Goal: Task Accomplishment & Management: Manage account settings

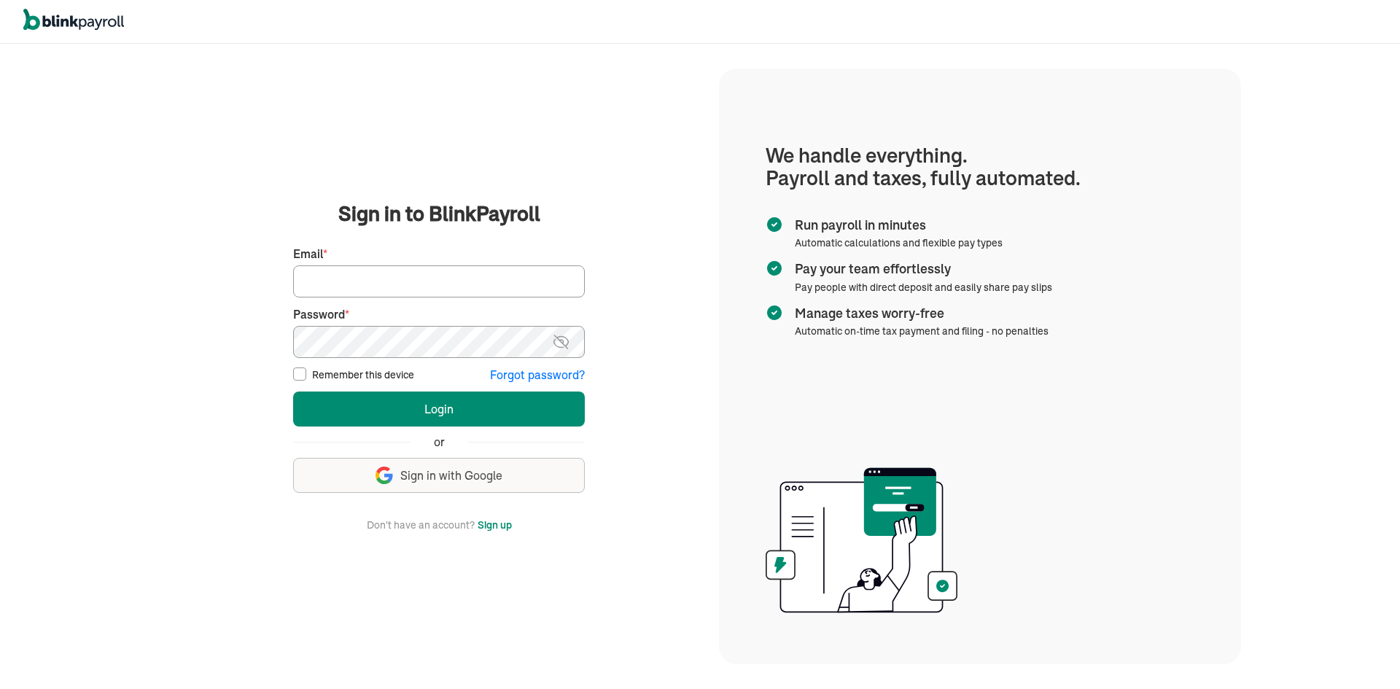
click at [431, 283] on input "Email *" at bounding box center [439, 281] width 292 height 32
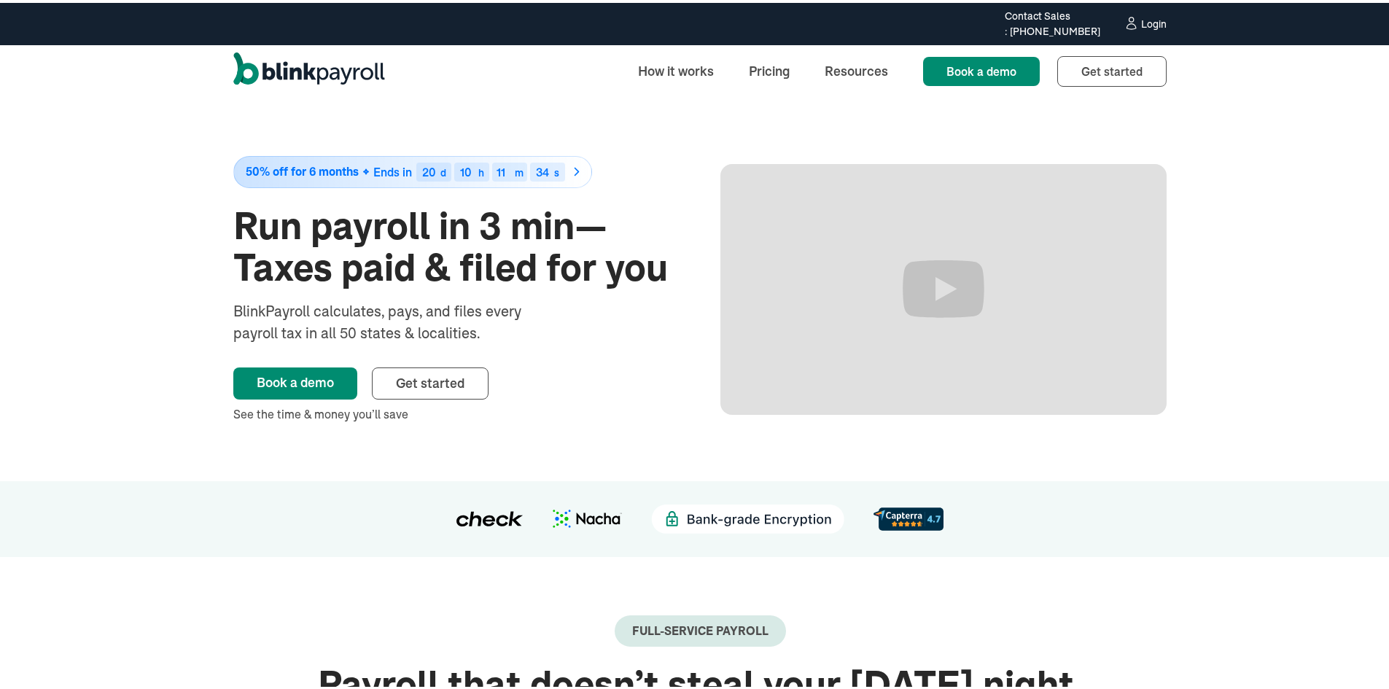
click at [1141, 16] on div "Login" at bounding box center [1154, 21] width 26 height 10
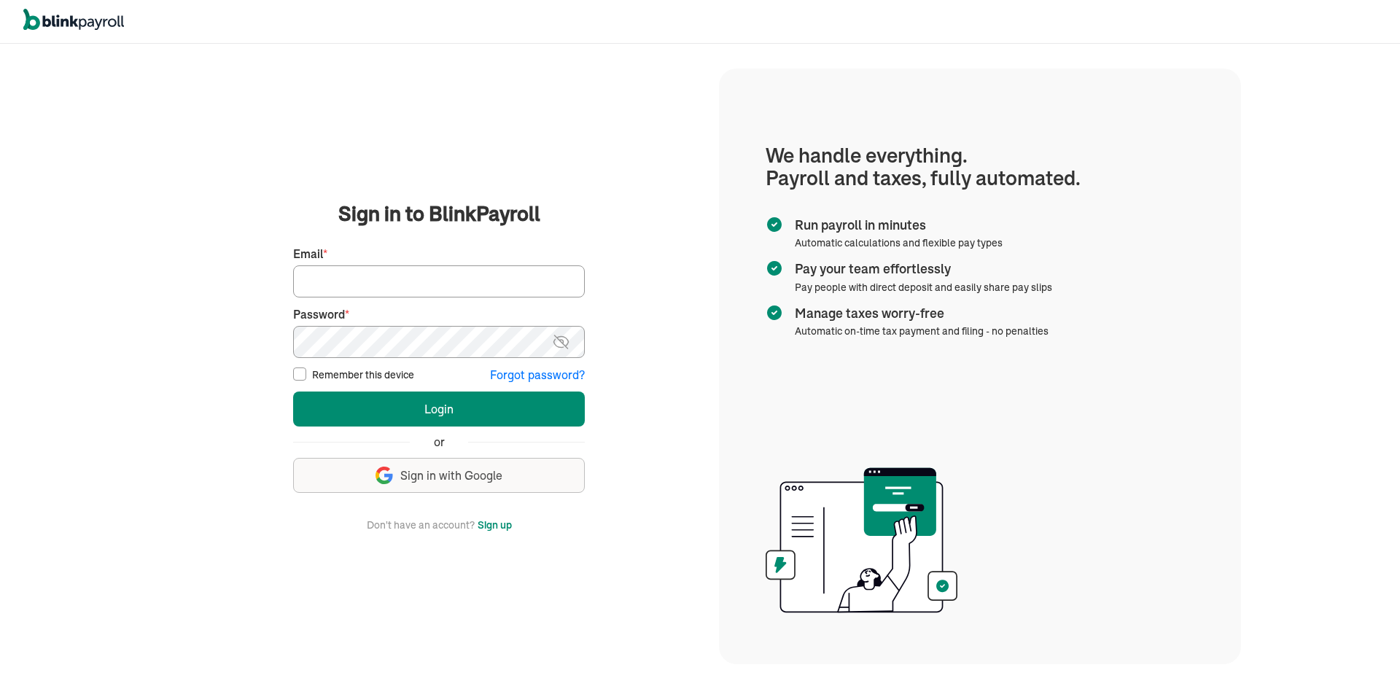
click at [429, 295] on input "Email *" at bounding box center [439, 281] width 292 height 32
type input "gakilesh05@gmail.com"
